Goal: Check status: Check status

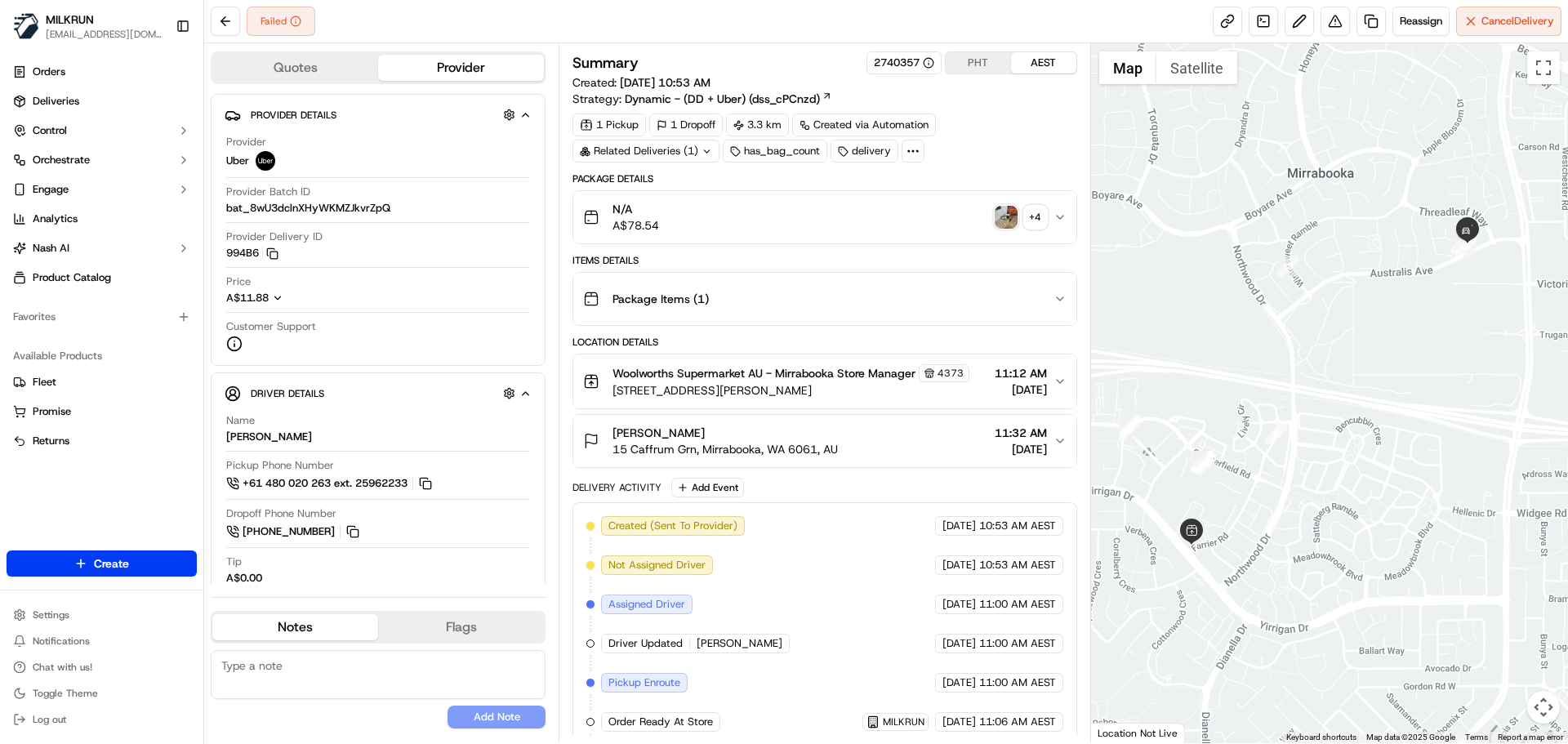
click at [968, 216] on div "N/A A$78.54 + 4" at bounding box center [818, 217] width 470 height 32
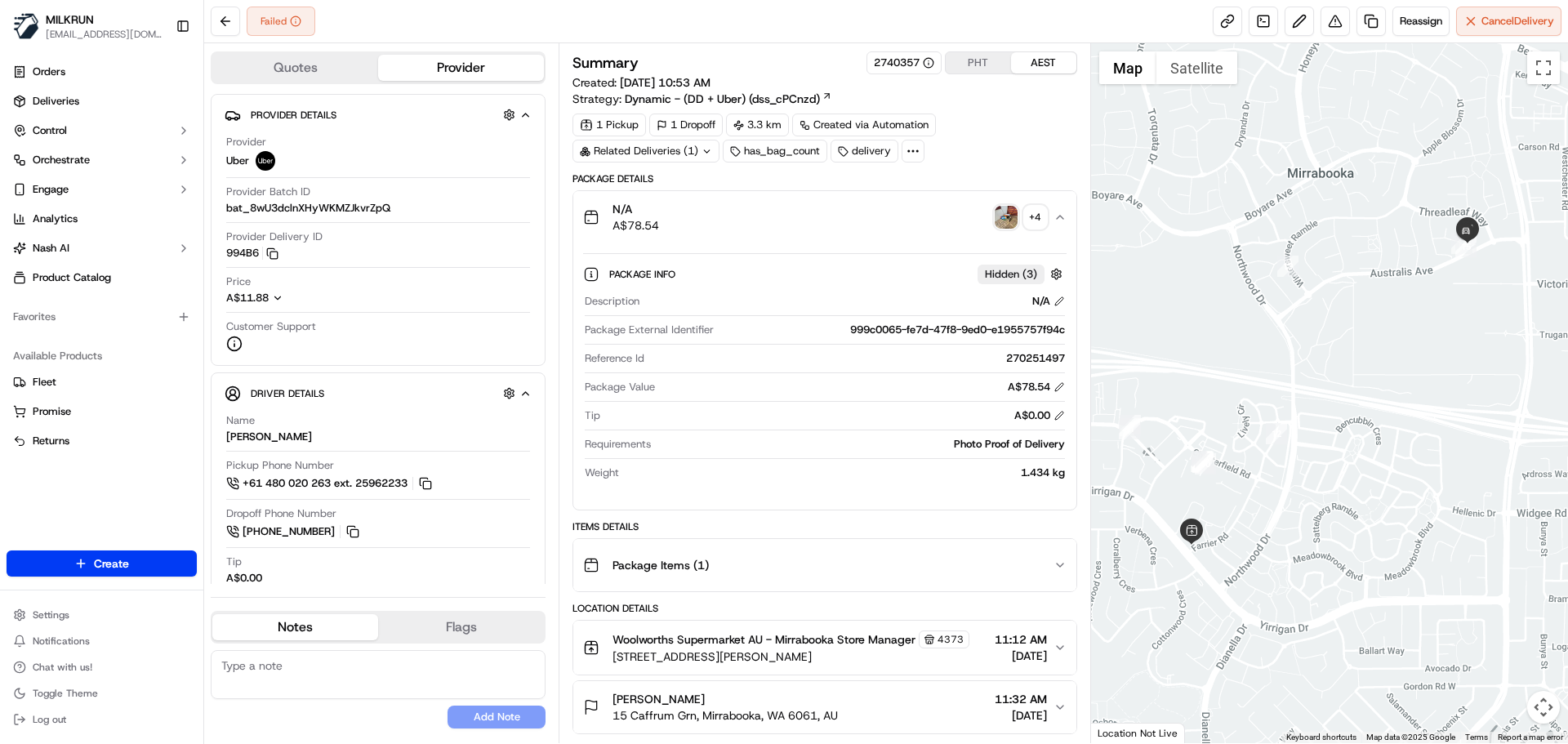
click at [1006, 223] on img "button" at bounding box center [1006, 217] width 23 height 23
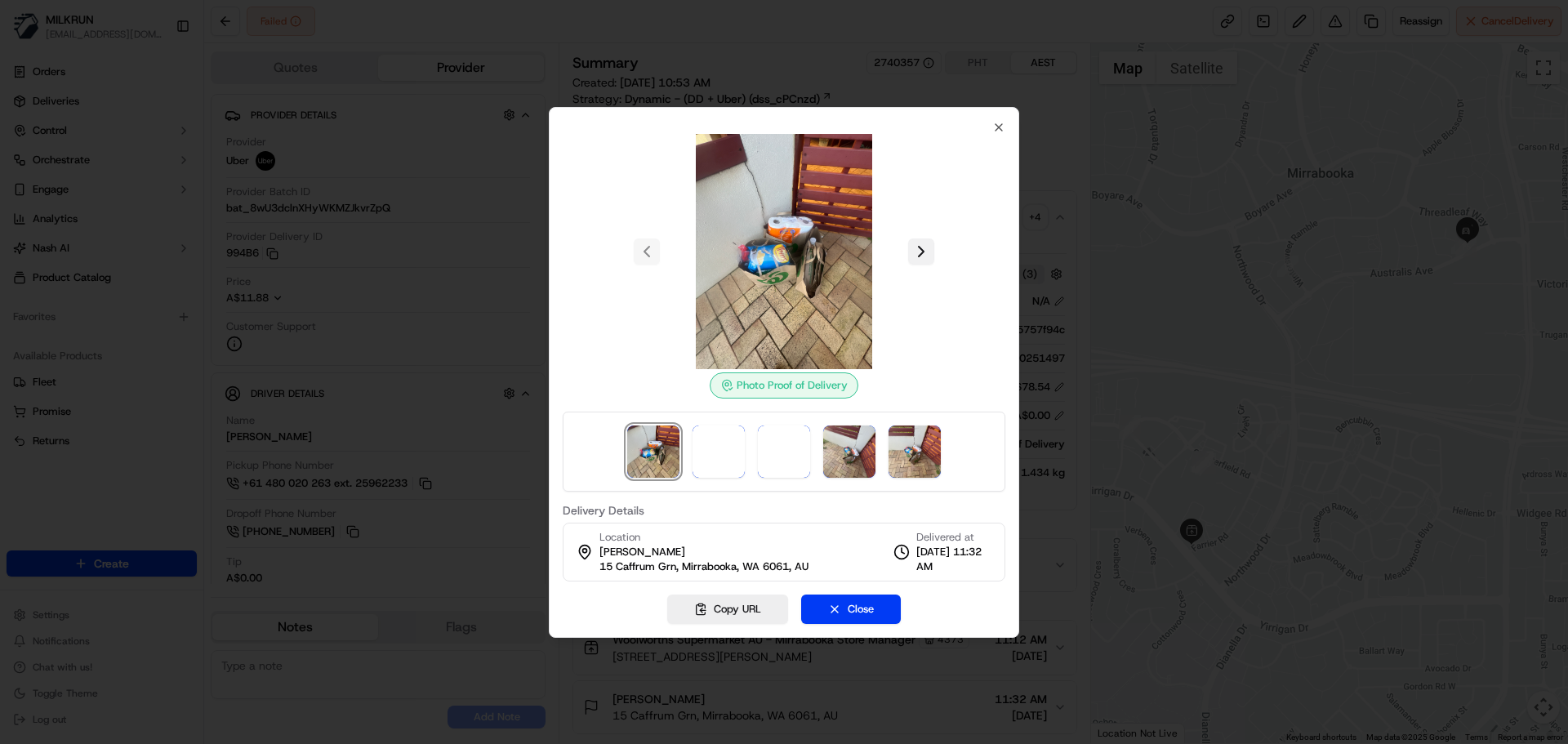
click at [921, 251] on button at bounding box center [921, 251] width 27 height 27
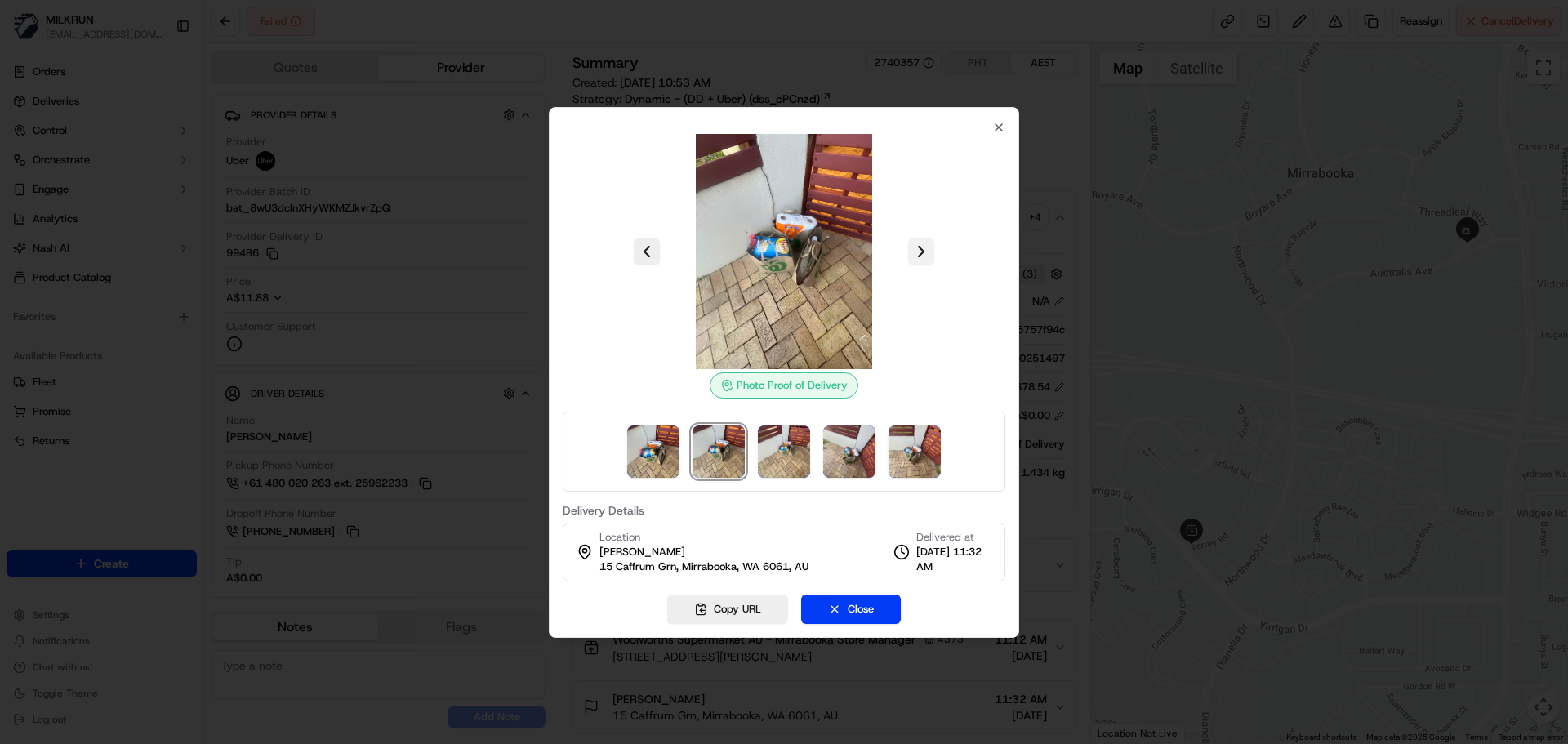
click at [921, 251] on button at bounding box center [921, 251] width 27 height 27
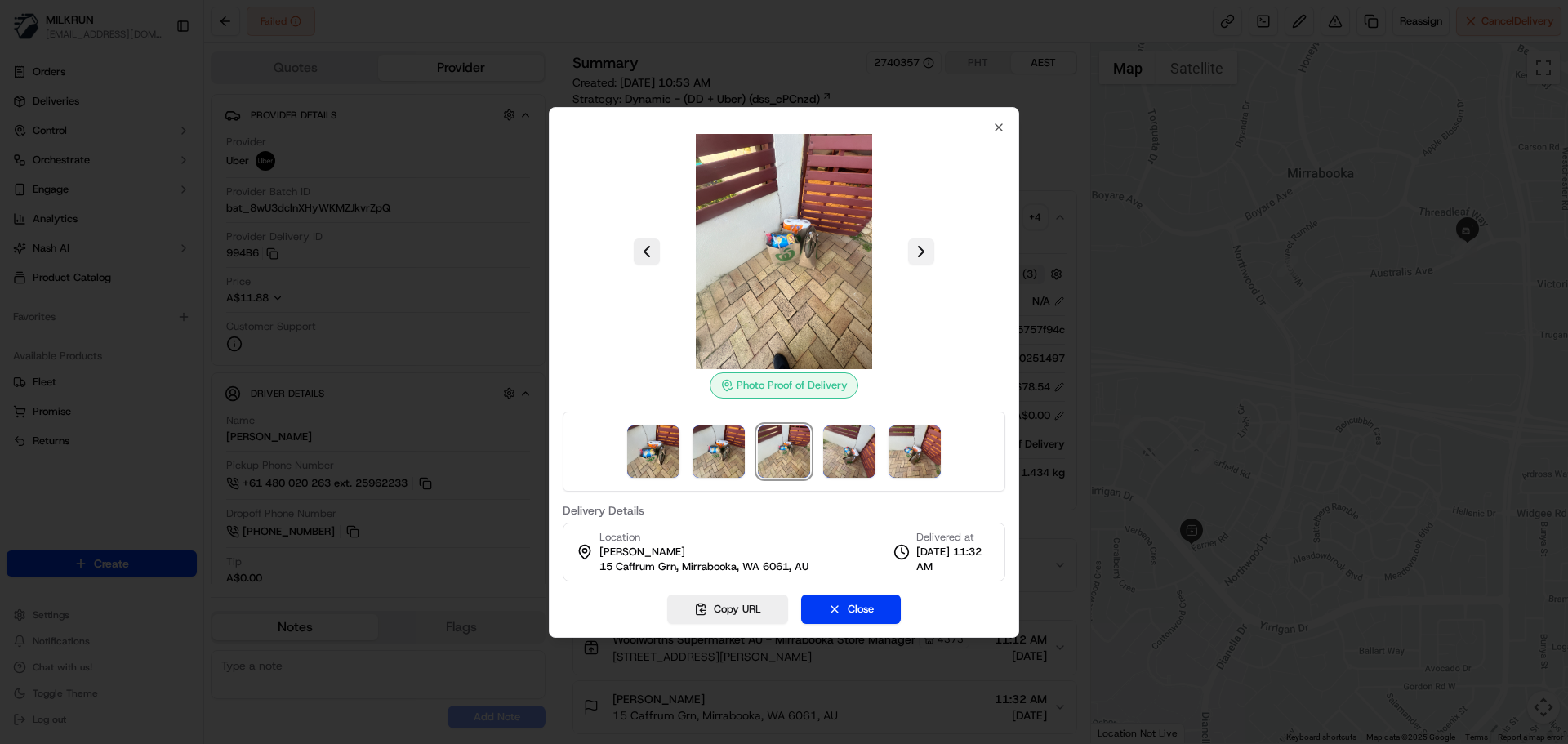
click at [921, 251] on button at bounding box center [921, 251] width 27 height 27
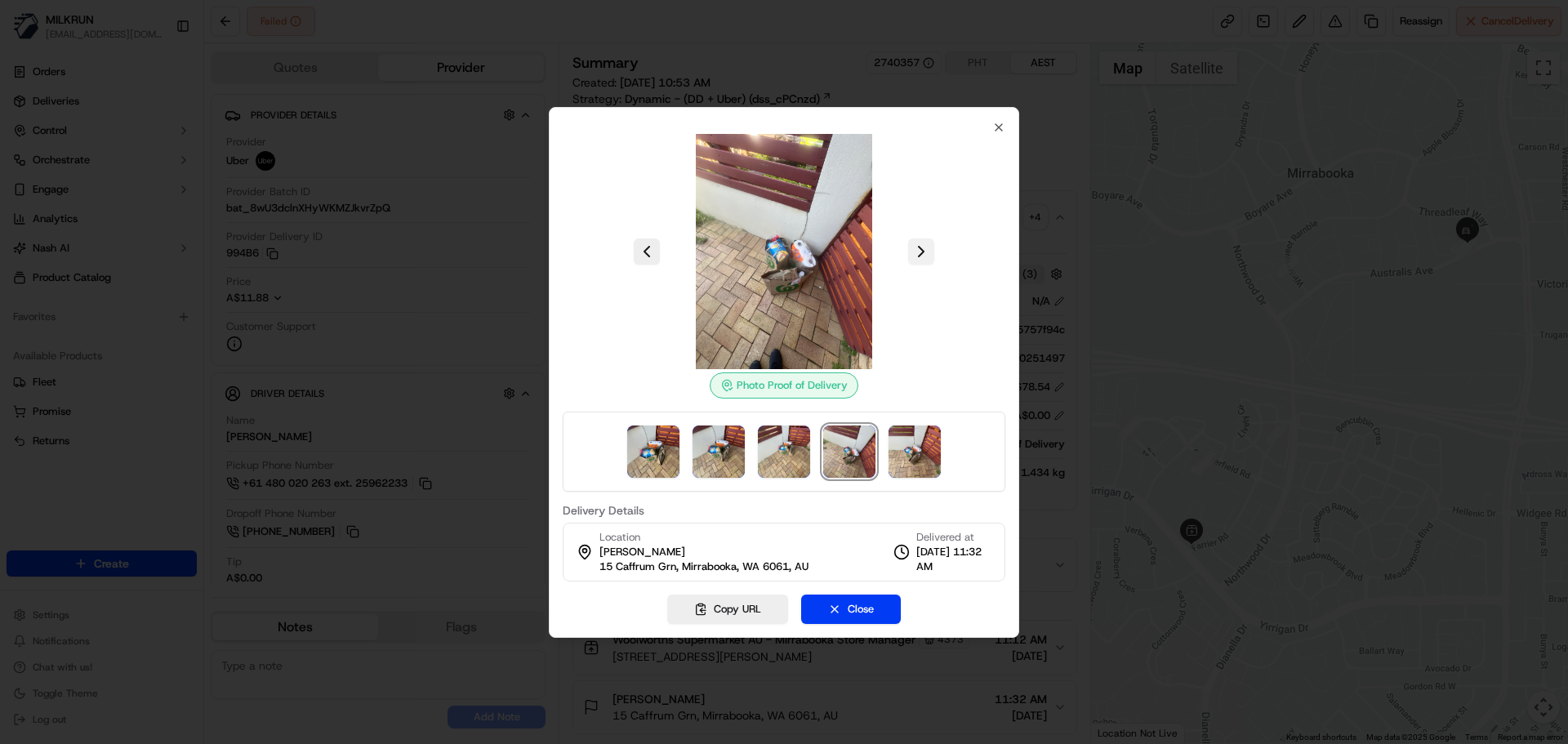
click at [921, 251] on button at bounding box center [921, 251] width 27 height 27
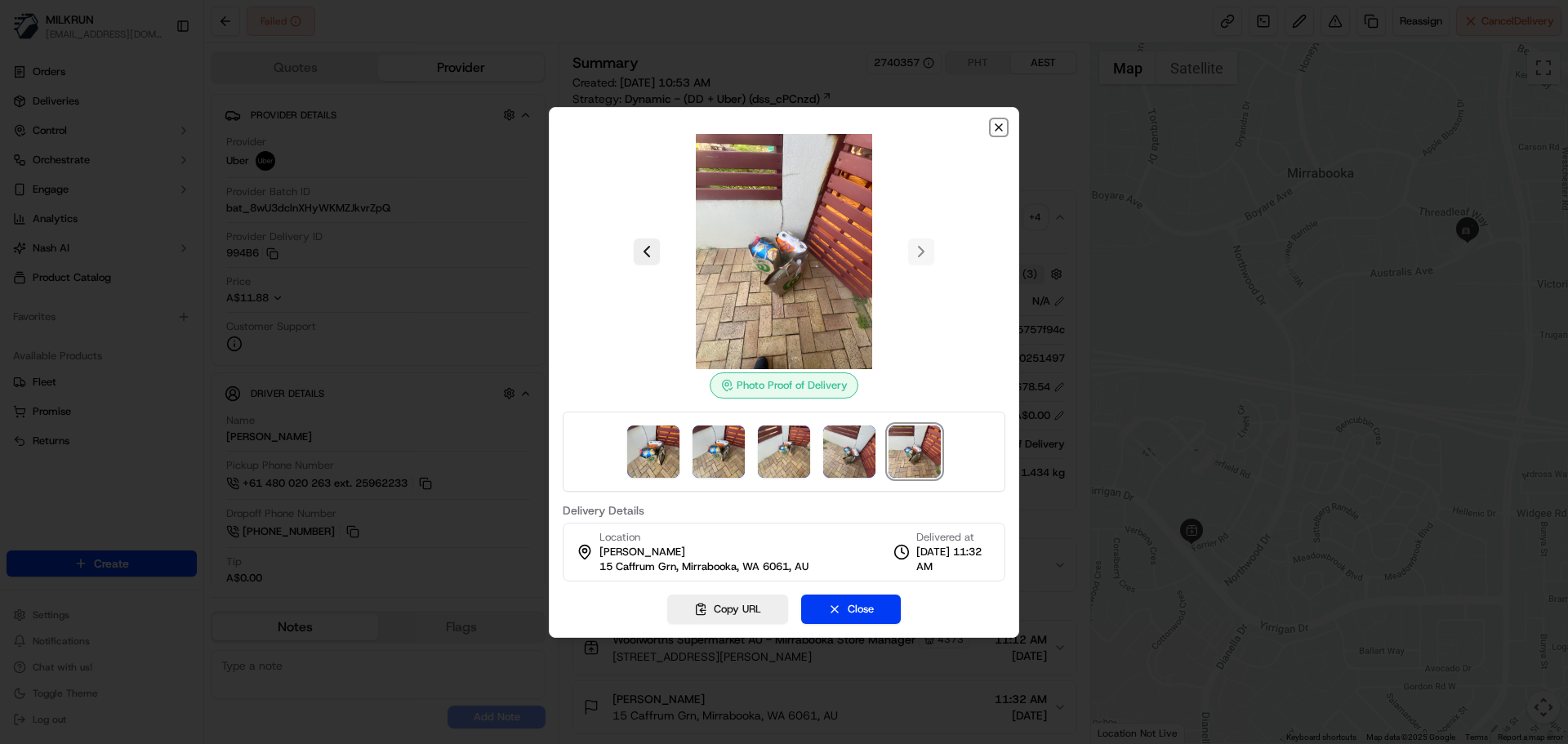
click at [997, 128] on icon "button" at bounding box center [999, 127] width 7 height 7
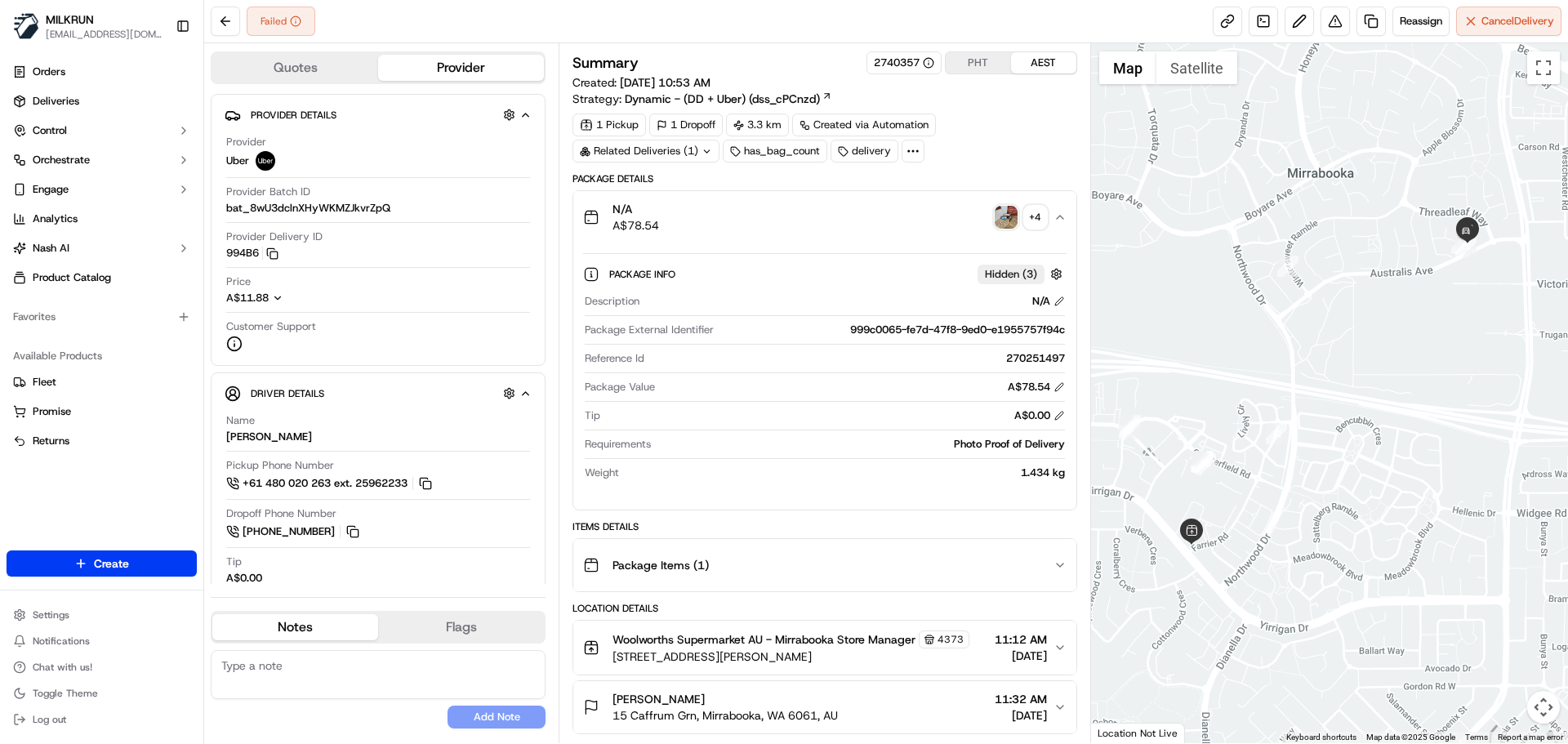
click at [963, 218] on div "N/A A$78.54 + 4" at bounding box center [818, 217] width 470 height 32
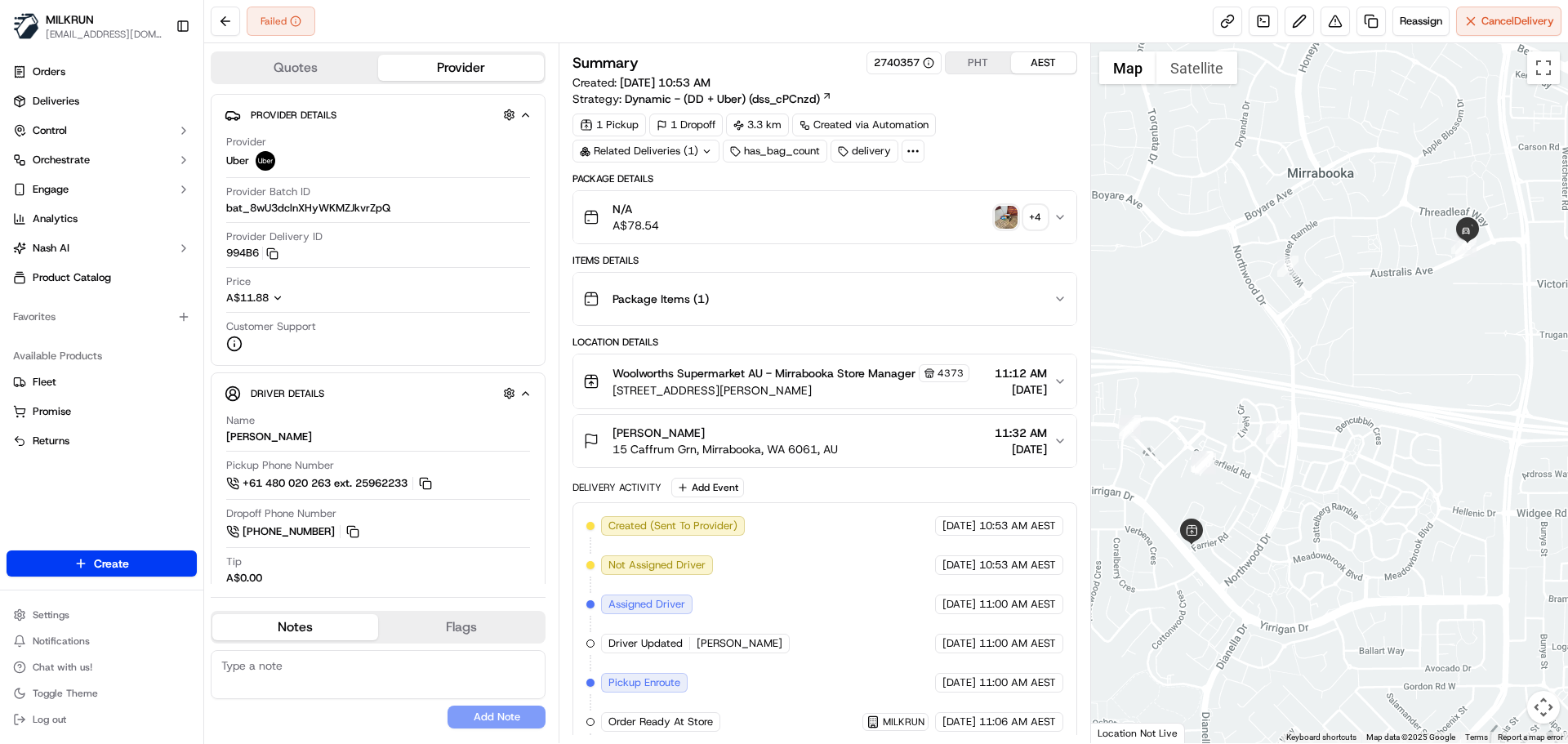
click at [1007, 210] on img "button" at bounding box center [1006, 217] width 23 height 23
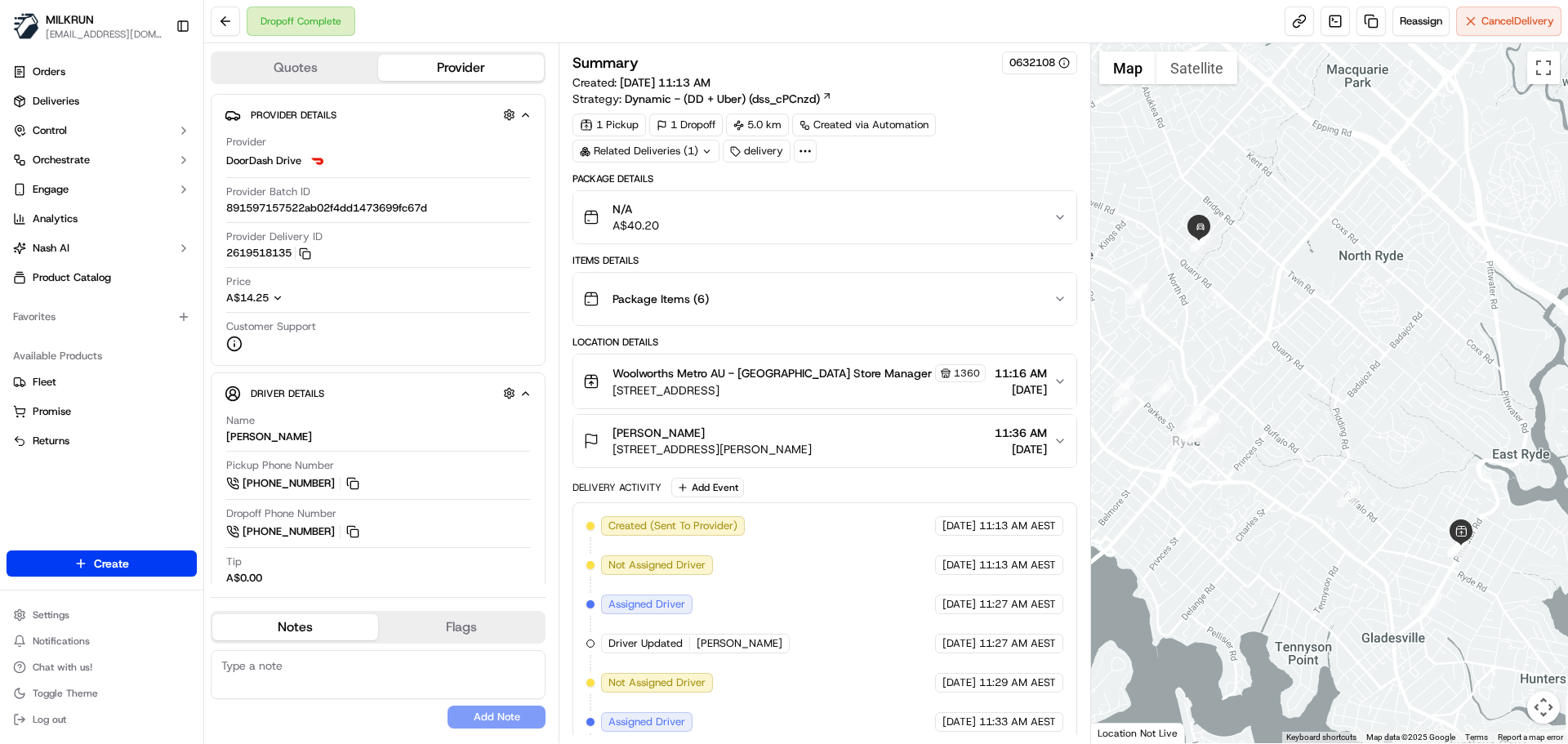
click at [1047, 303] on div "Package Items ( 6 )" at bounding box center [818, 299] width 470 height 32
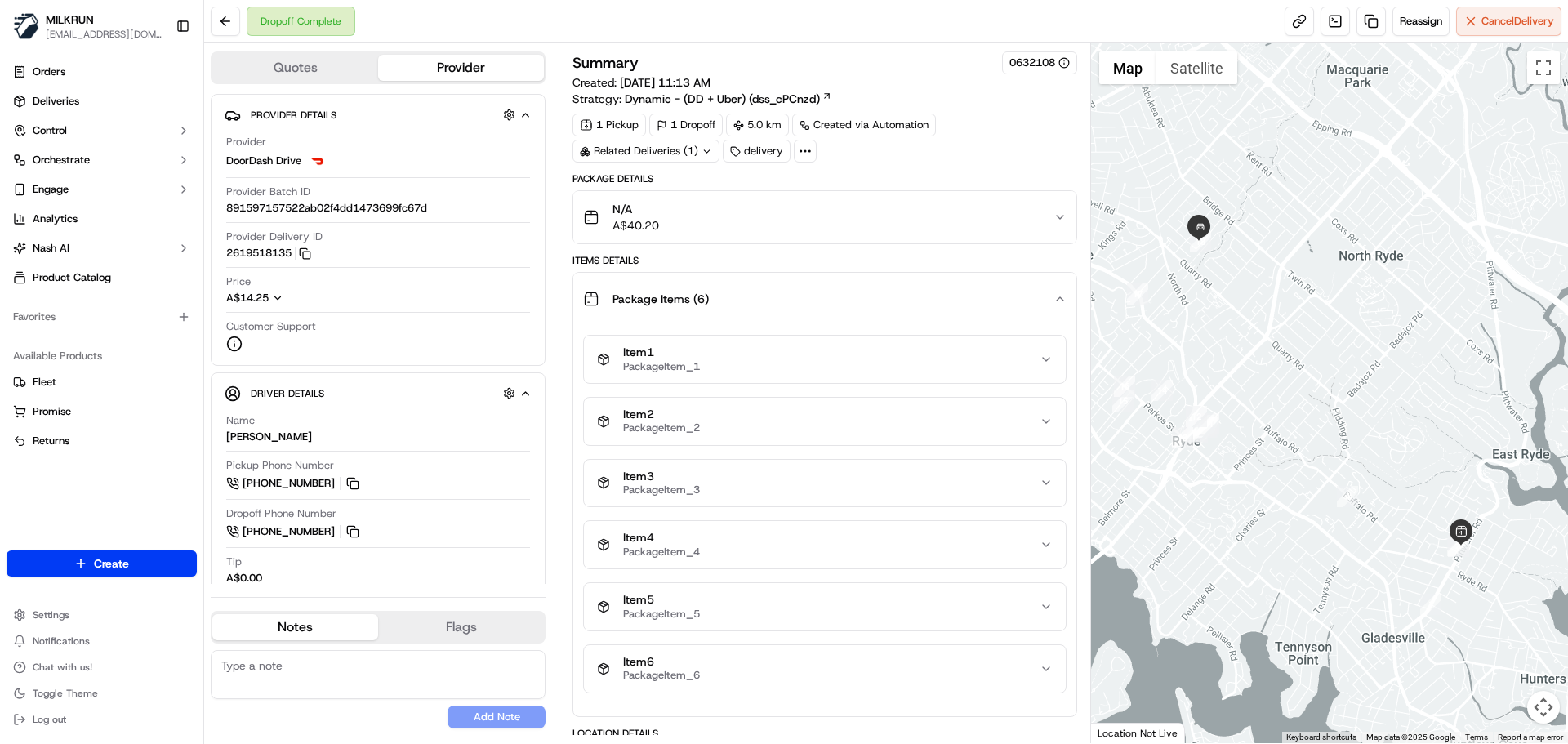
click at [1066, 308] on button "Package Items ( 6 )" at bounding box center [824, 299] width 503 height 52
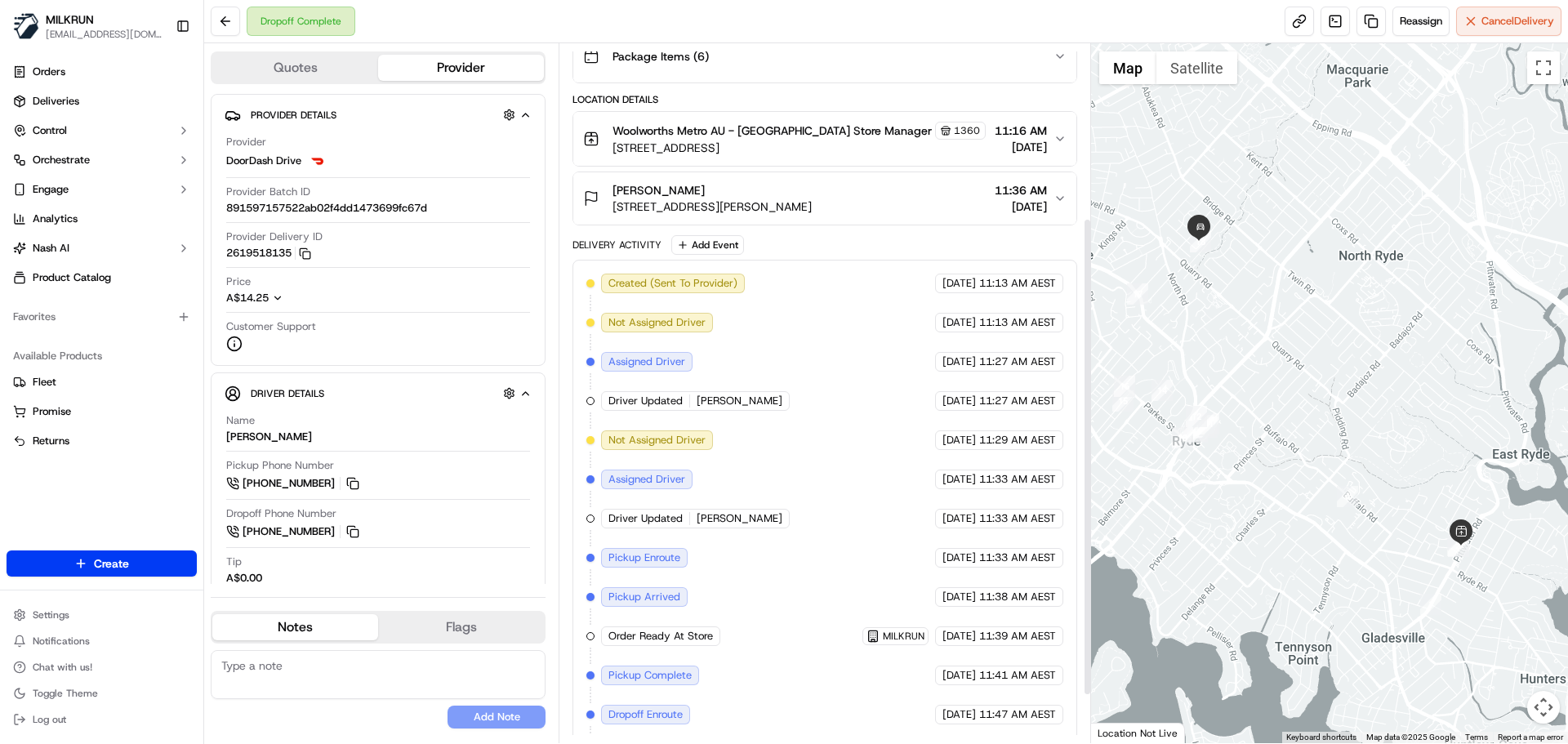
scroll to position [325, 0]
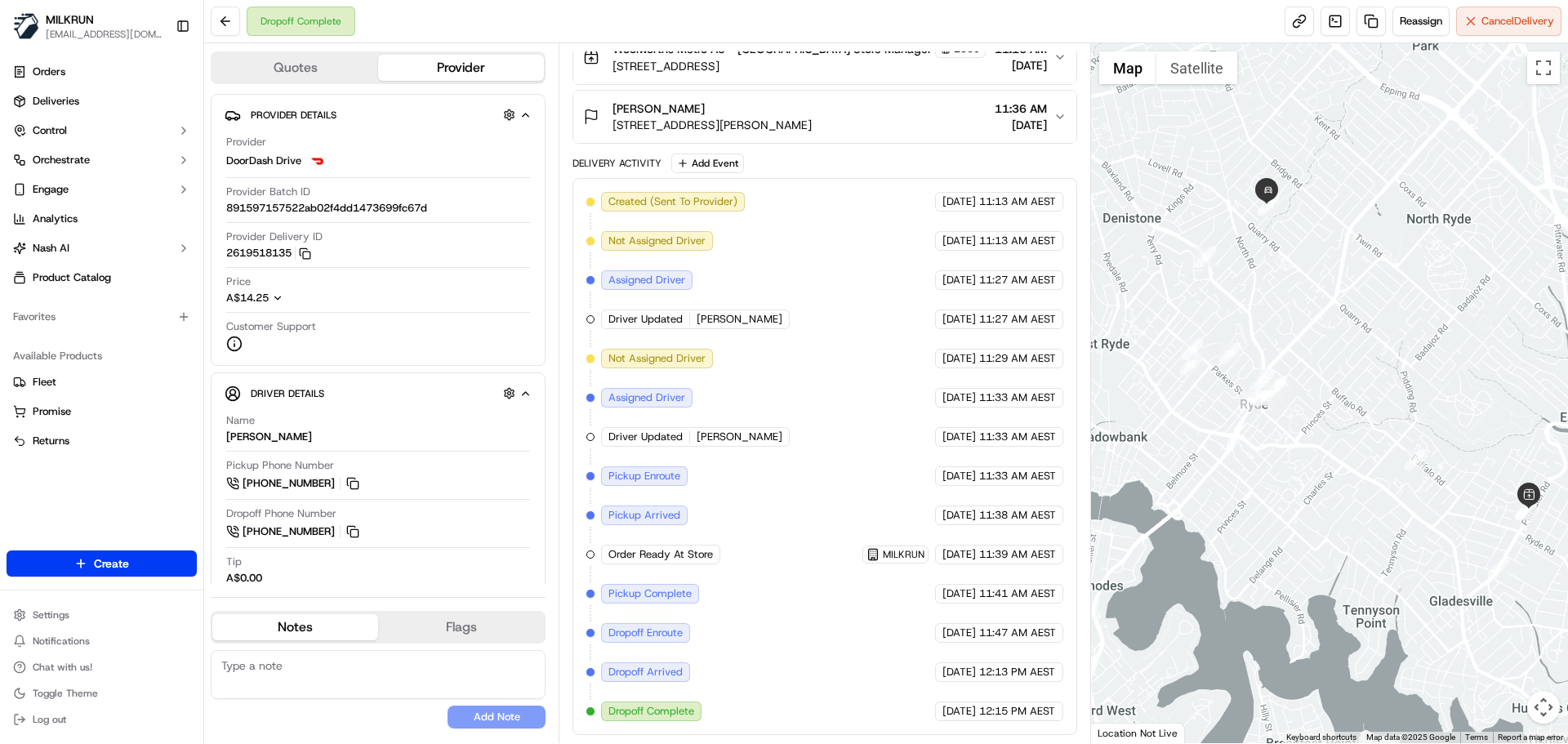
drag, startPoint x: 1296, startPoint y: 362, endPoint x: 1365, endPoint y: 323, distance: 79.3
click at [1365, 323] on div at bounding box center [1330, 394] width 478 height 700
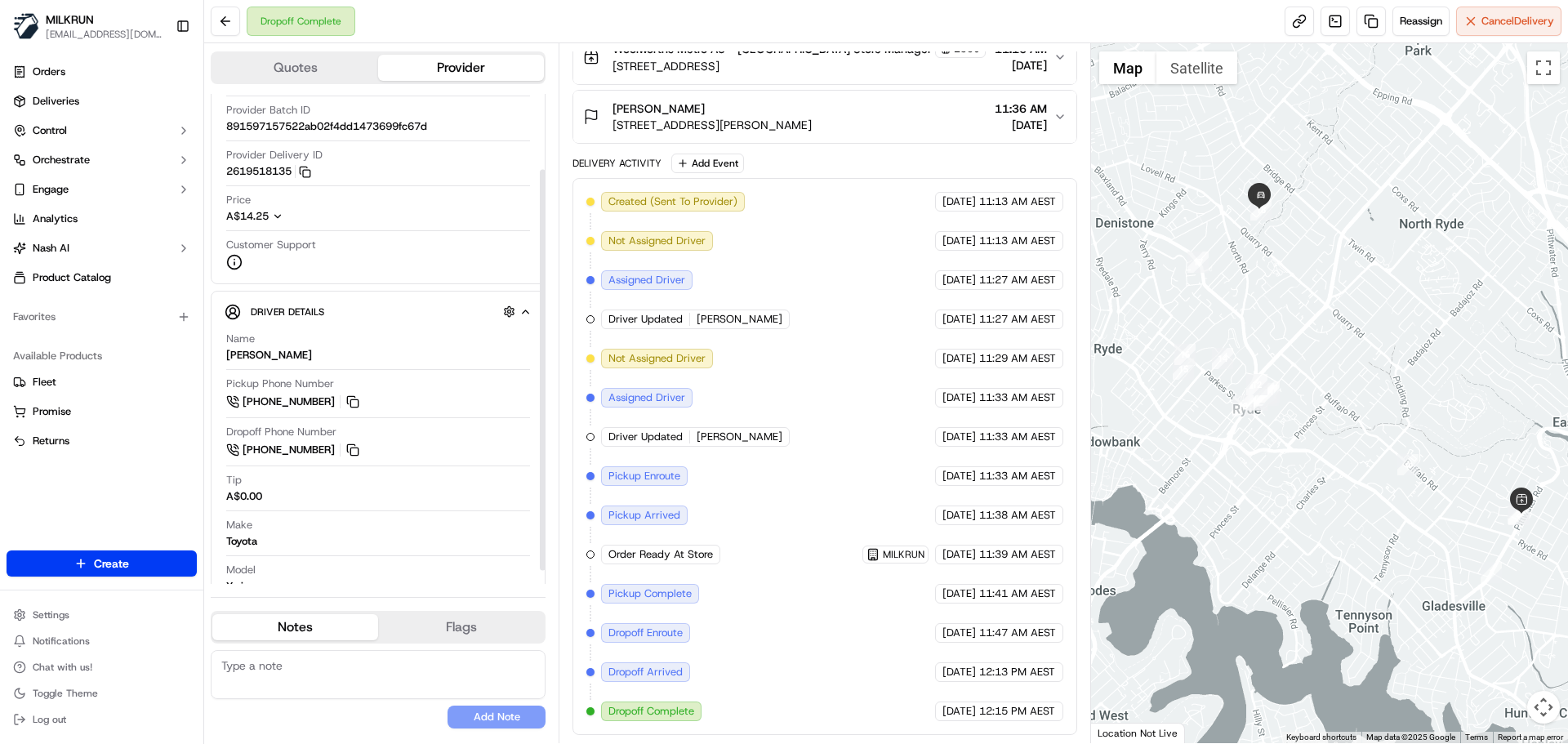
scroll to position [109, 0]
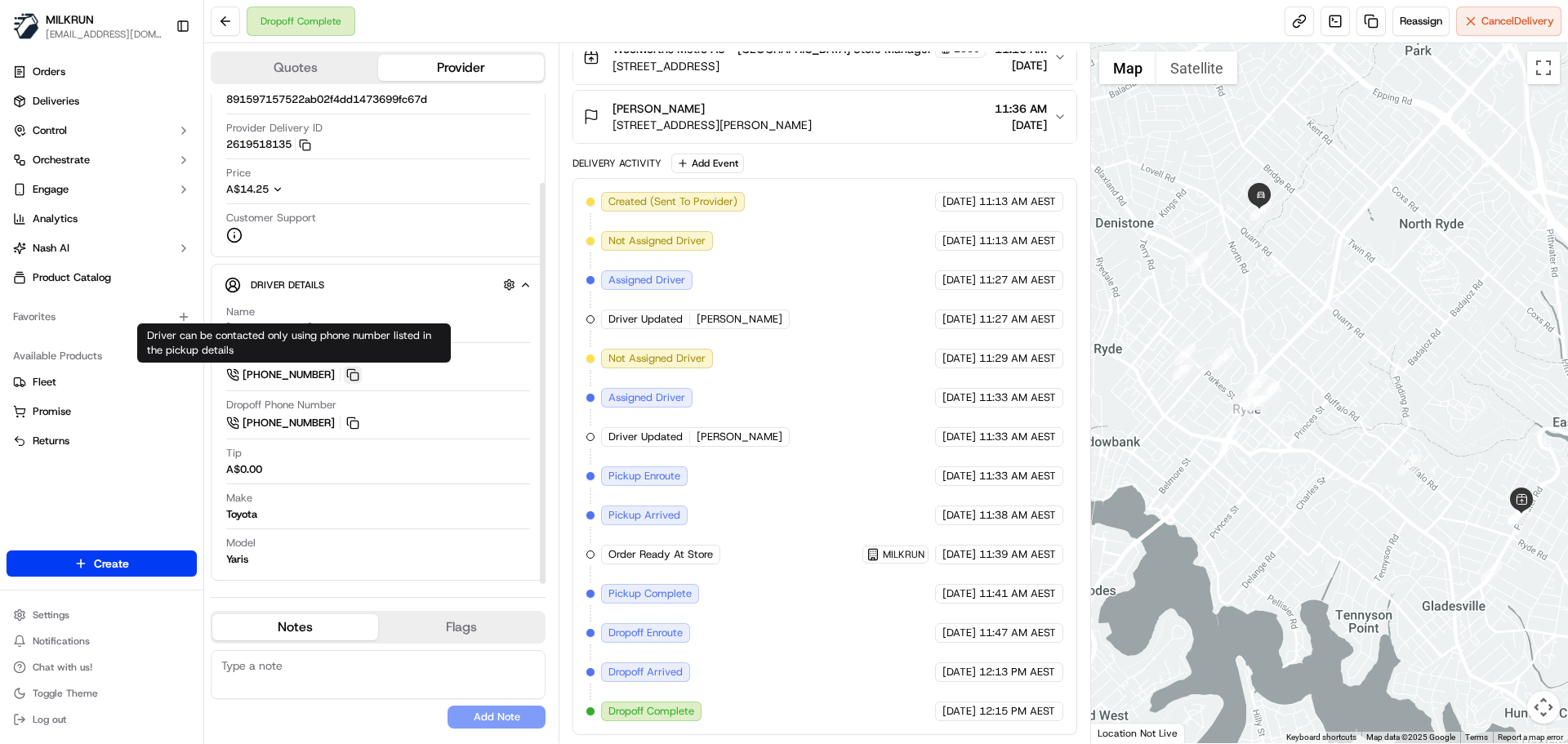
click at [353, 376] on button at bounding box center [352, 375] width 18 height 18
click at [561, 130] on div "Summary 0632108 Created: 19/09/2025 11:13 AM Strategy: Dynamic - (DD + Uber) (d…" at bounding box center [824, 394] width 532 height 700
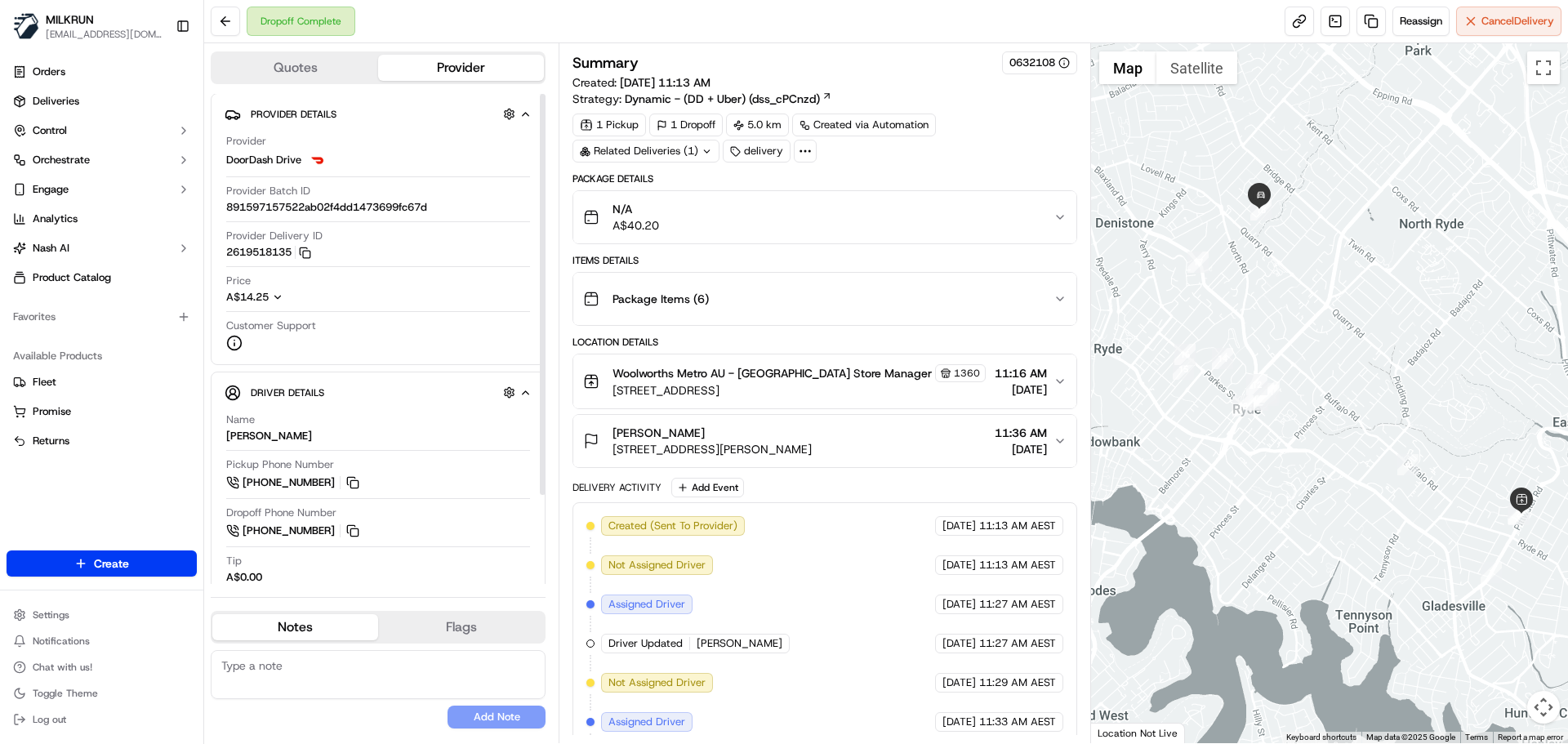
scroll to position [0, 0]
